Goal: Navigation & Orientation: Go to known website

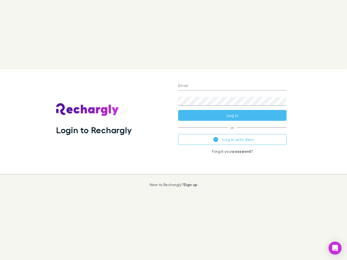
click at [174, 130] on div "Login to Rechargly" at bounding box center [113, 121] width 122 height 105
click at [232, 86] on input "Email" at bounding box center [232, 86] width 109 height 9
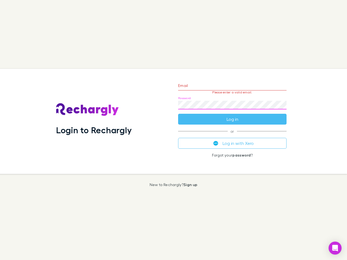
click at [232, 116] on form "Email Please enter a valid email. Password Log in" at bounding box center [232, 101] width 109 height 47
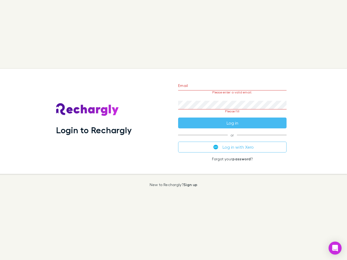
click at [232, 140] on div "Email Please enter a valid email. Password Please fill Log in or Log in with Xe…" at bounding box center [232, 121] width 117 height 105
click at [335, 249] on icon "Open Intercom Messenger" at bounding box center [336, 248] width 6 height 7
